Goal: Book appointment/travel/reservation

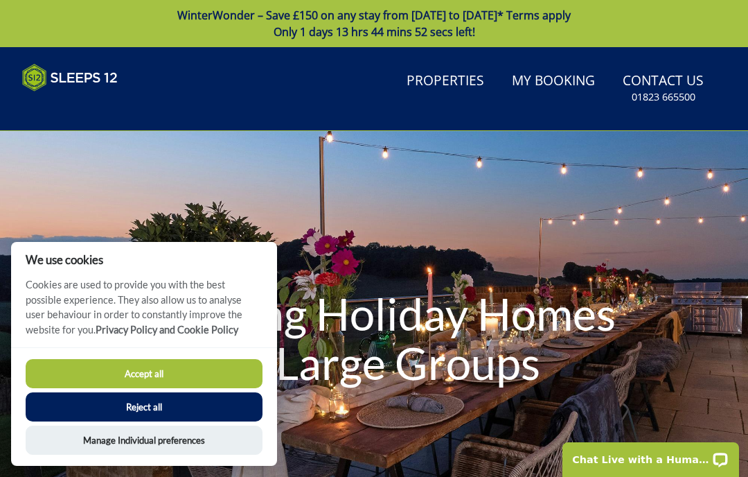
click at [180, 370] on button "Accept all" at bounding box center [144, 373] width 237 height 29
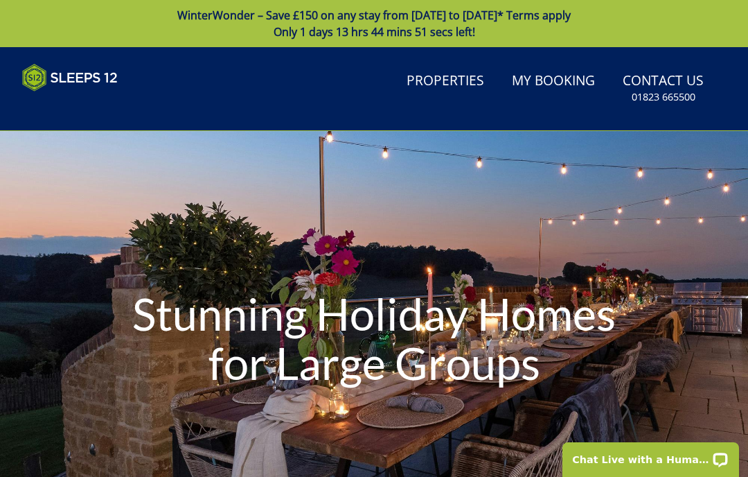
click at [439, 86] on link "Properties" at bounding box center [445, 81] width 89 height 31
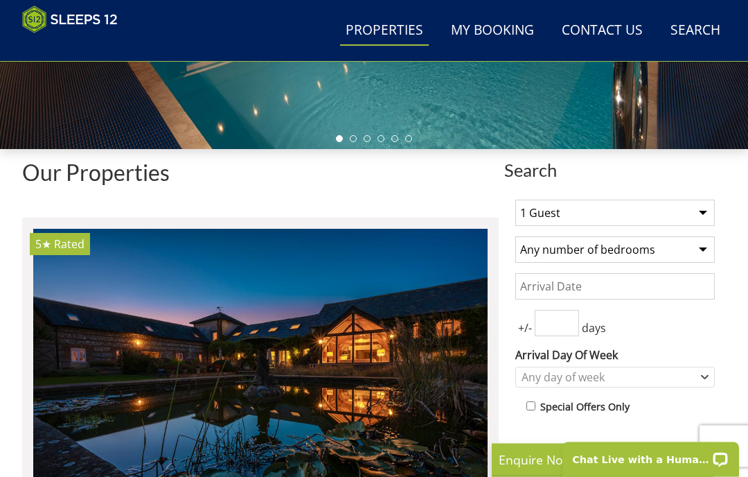
scroll to position [379, 0]
click at [698, 220] on select "1 Guest 2 Guests 3 Guests 4 Guests 5 Guests 6 Guests 7 Guests 8 Guests 9 Guests…" at bounding box center [616, 213] width 200 height 26
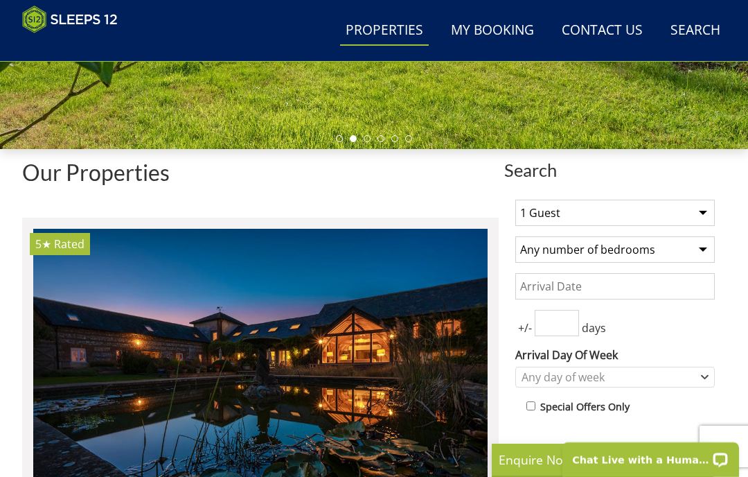
select select "32"
click at [696, 249] on select "Any number of bedrooms 4 Bedrooms 5 Bedrooms 6 Bedrooms 7 Bedrooms 8 Bedrooms 9…" at bounding box center [616, 249] width 200 height 26
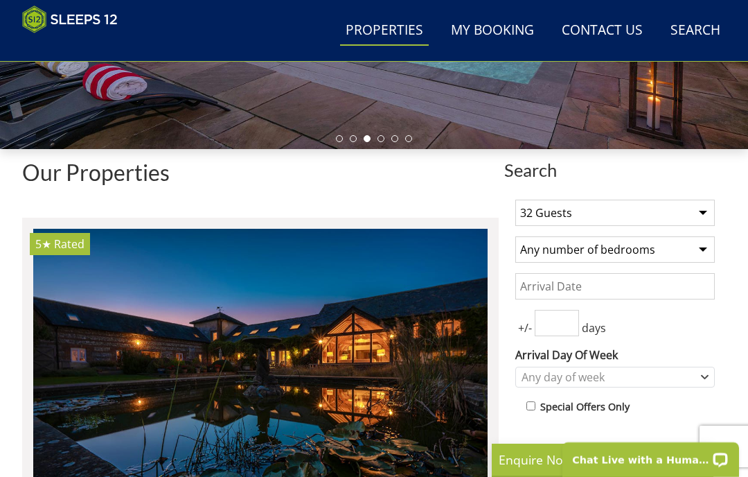
select select "12"
click at [624, 288] on input "Date" at bounding box center [616, 286] width 200 height 26
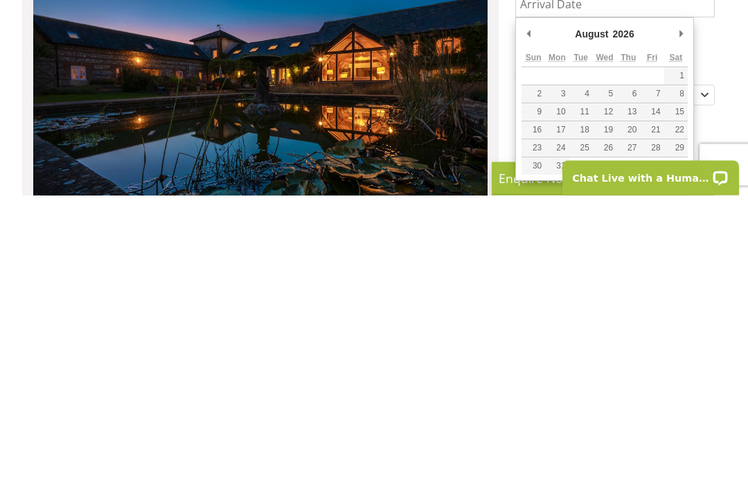
type input "28/08/2026"
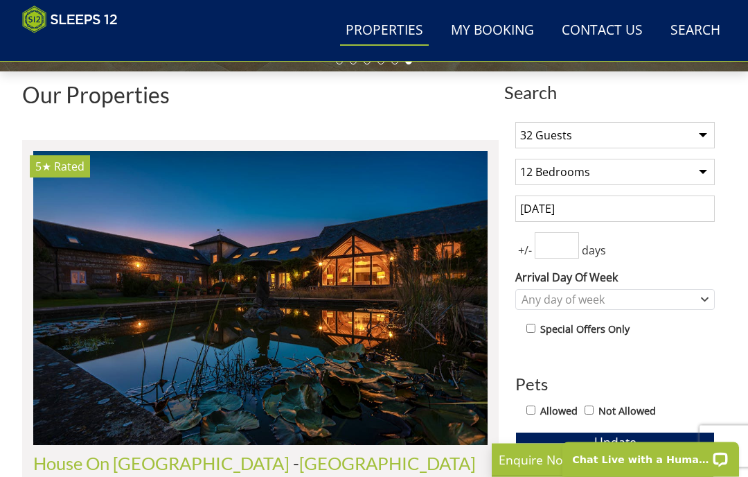
scroll to position [457, 0]
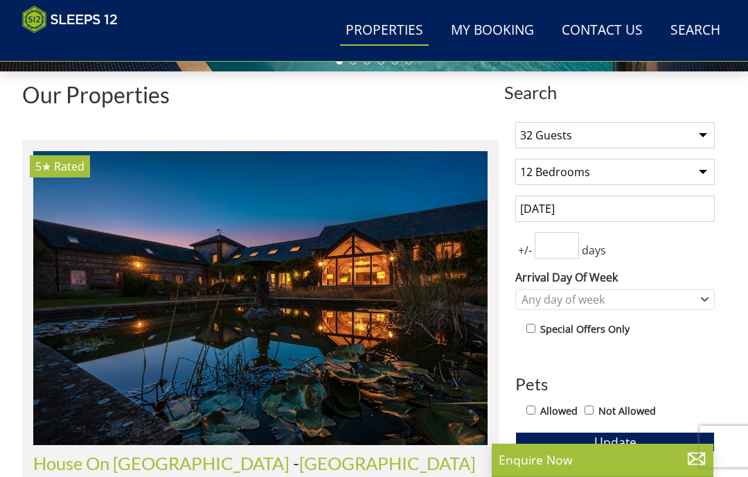
click at [443, 112] on div "Our Properties" at bounding box center [260, 99] width 477 height 35
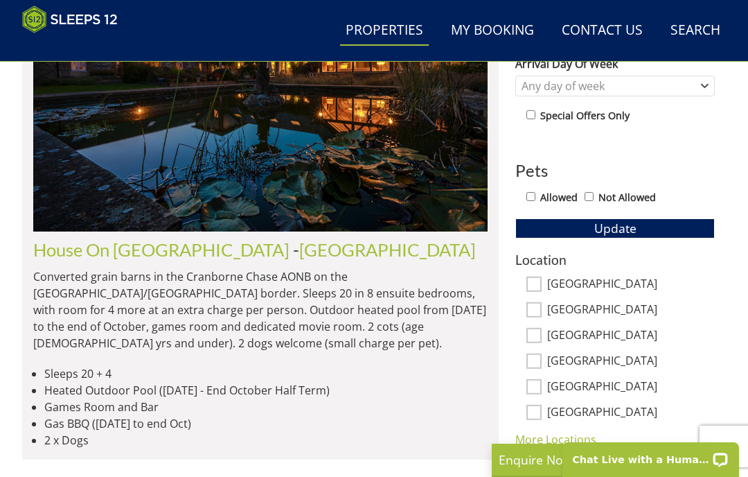
scroll to position [672, 0]
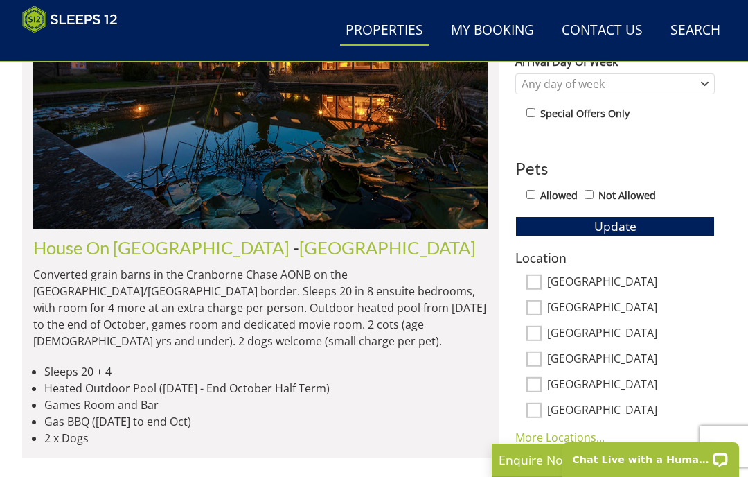
click at [620, 227] on span "Update" at bounding box center [616, 226] width 42 height 17
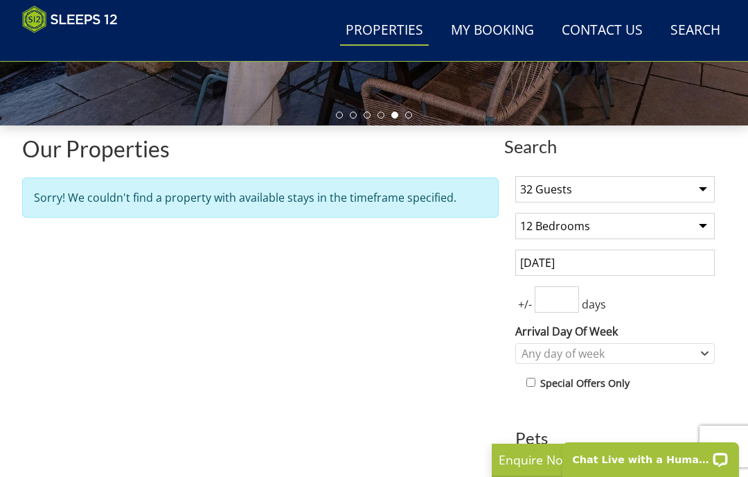
scroll to position [402, 0]
